Goal: Transaction & Acquisition: Obtain resource

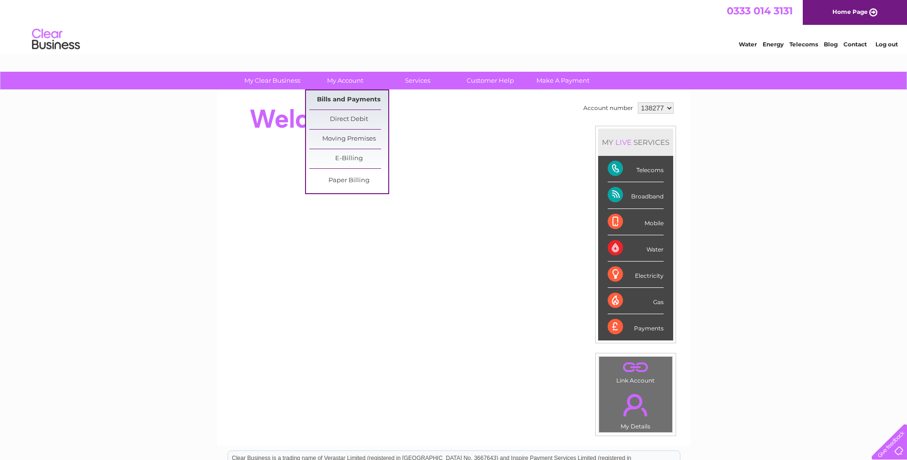
click at [342, 100] on link "Bills and Payments" at bounding box center [348, 99] width 79 height 19
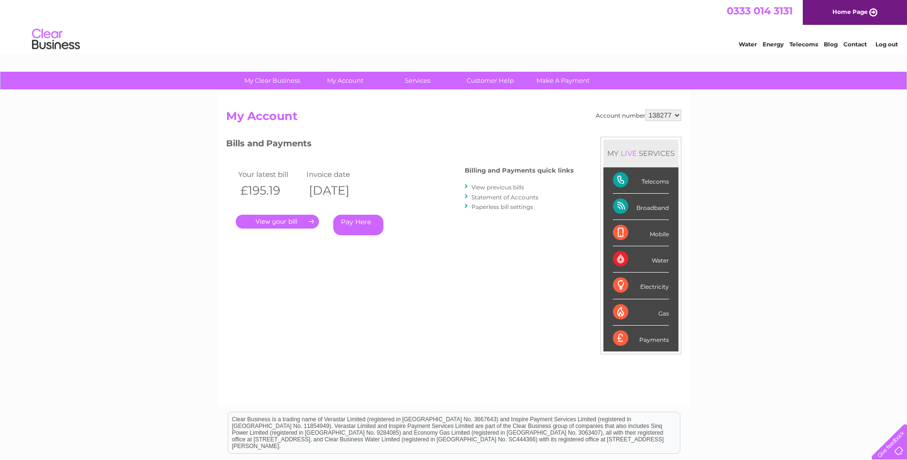
click at [288, 218] on link "." at bounding box center [277, 222] width 83 height 14
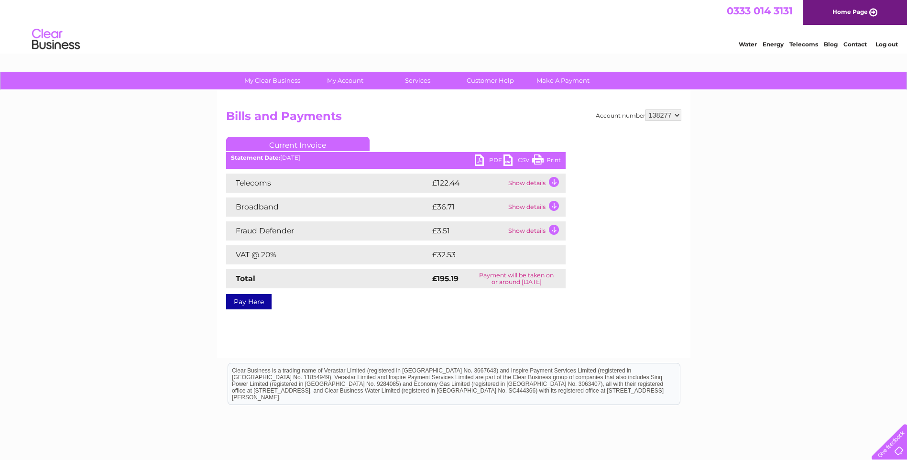
click at [484, 162] on link "PDF" at bounding box center [489, 161] width 29 height 14
